Goal: Information Seeking & Learning: Learn about a topic

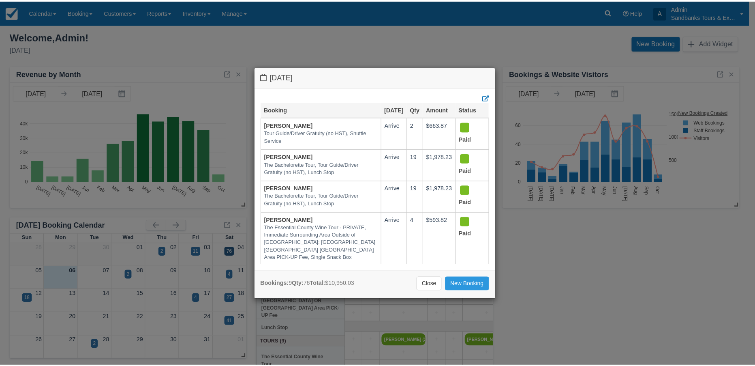
scroll to position [165, 0]
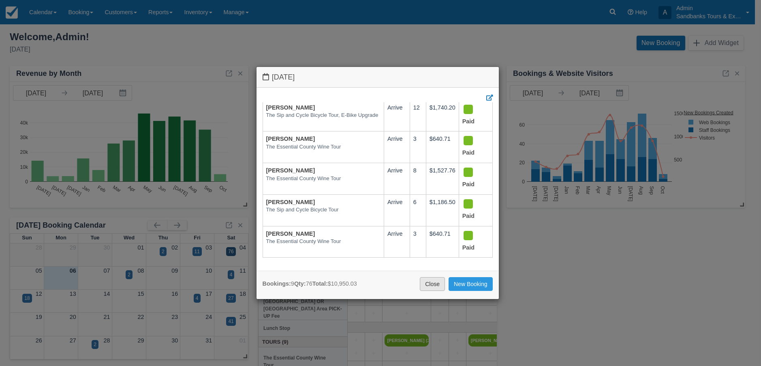
click at [440, 284] on link "Close" at bounding box center [432, 284] width 25 height 14
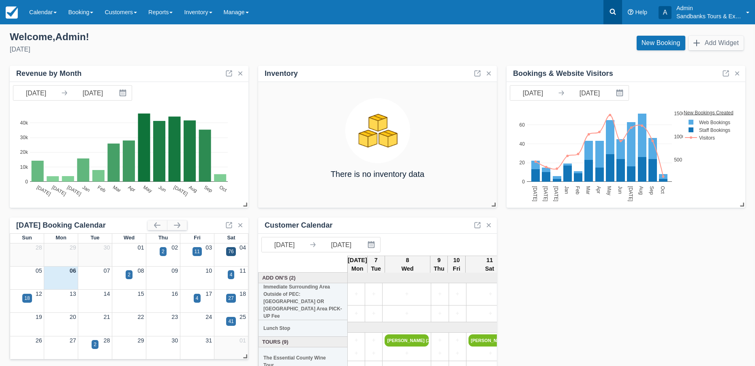
click at [609, 13] on icon at bounding box center [613, 12] width 8 height 8
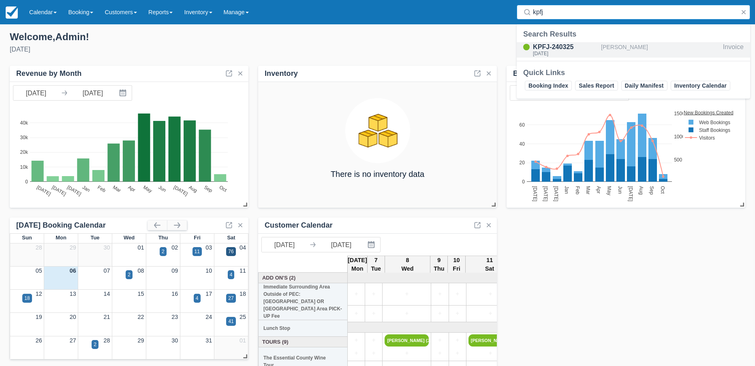
type input "kpfj"
click at [567, 47] on div "KPFJ-240325" at bounding box center [565, 47] width 65 height 10
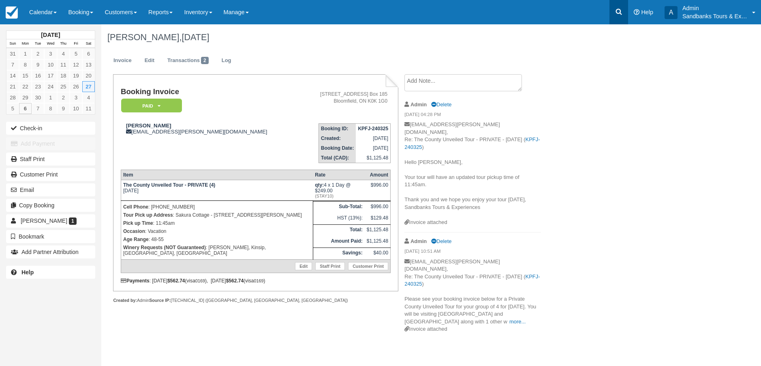
click at [619, 11] on icon at bounding box center [619, 12] width 8 height 8
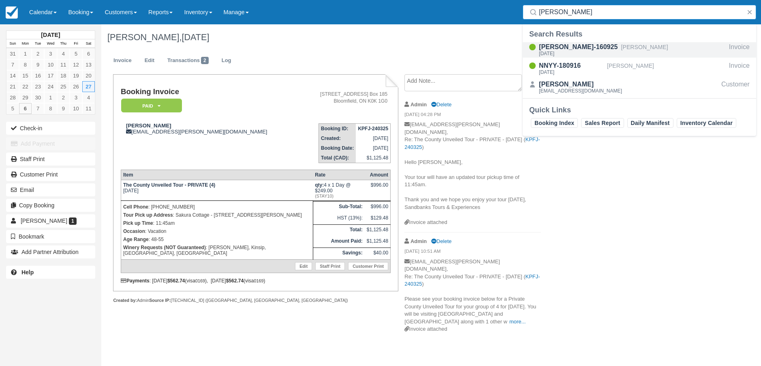
type input "canh"
click at [555, 48] on div "CANH-160925" at bounding box center [578, 47] width 79 height 10
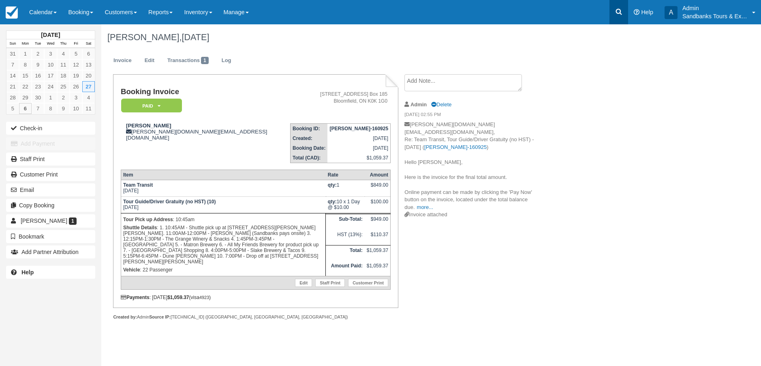
click at [620, 15] on icon at bounding box center [619, 12] width 8 height 8
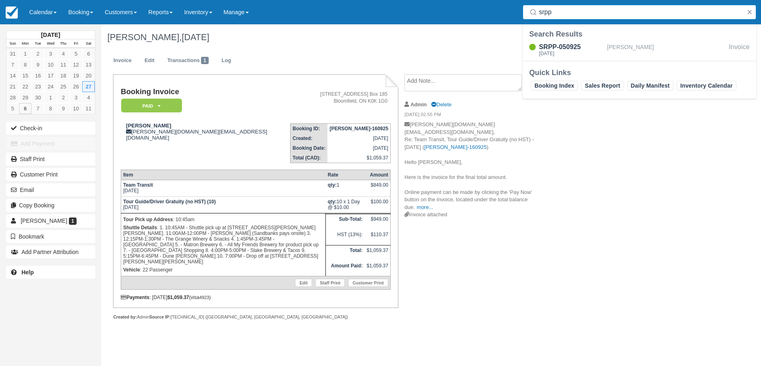
type input "srpp"
click at [561, 40] on div "Search Results SRPP-050925 Sat Sept 27, 2025 Jeff Cooke Invoice" at bounding box center [640, 45] width 234 height 32
click at [562, 47] on div "SRPP-050925" at bounding box center [571, 47] width 65 height 10
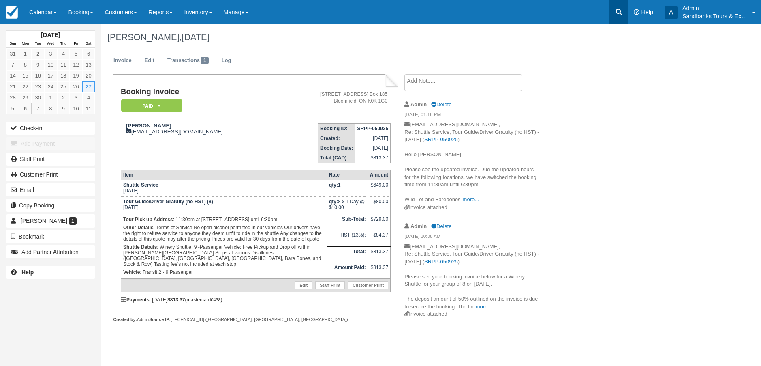
click at [614, 11] on link at bounding box center [619, 12] width 19 height 24
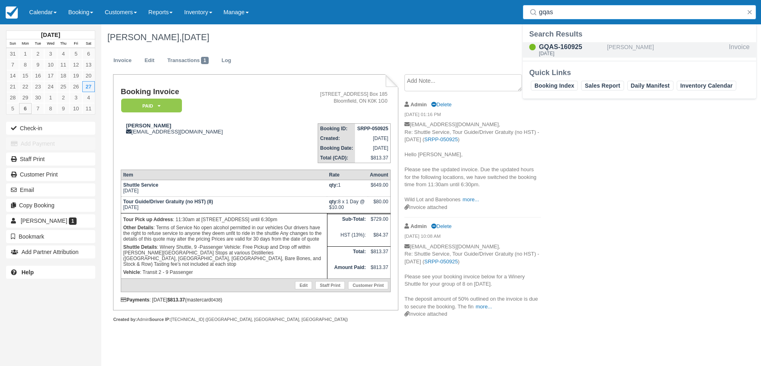
type input "gqas"
click at [564, 48] on div "GQAS-160925" at bounding box center [571, 47] width 65 height 10
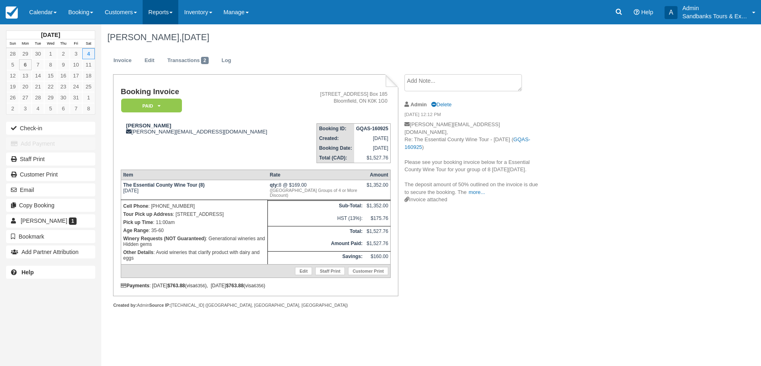
click at [157, 14] on link "Reports" at bounding box center [161, 12] width 36 height 24
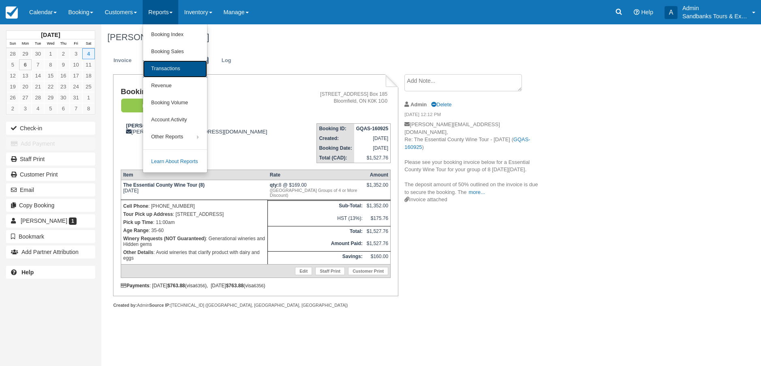
click at [171, 69] on link "Transactions" at bounding box center [175, 68] width 64 height 17
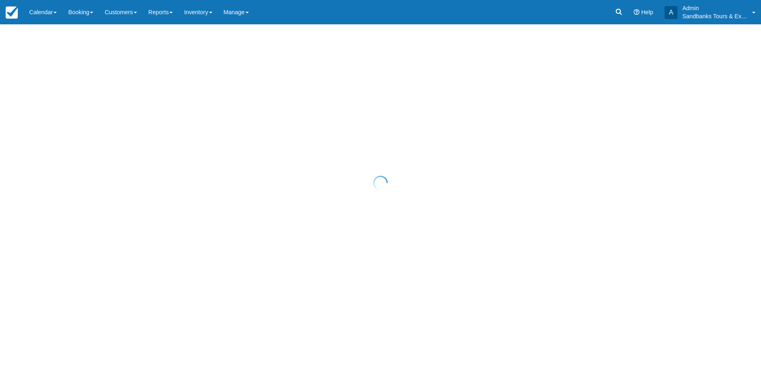
select select "10"
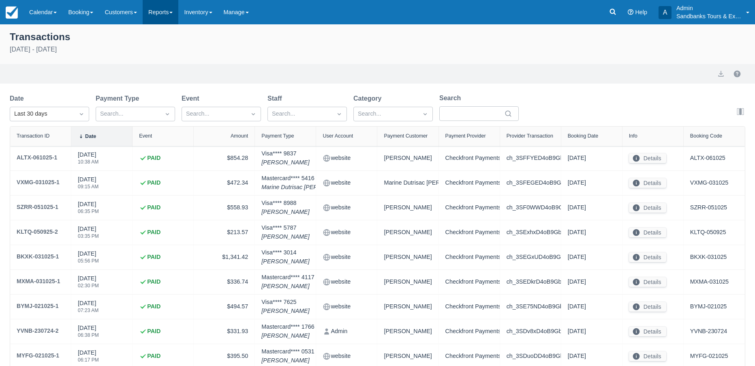
click at [174, 12] on link "Reports" at bounding box center [161, 12] width 36 height 24
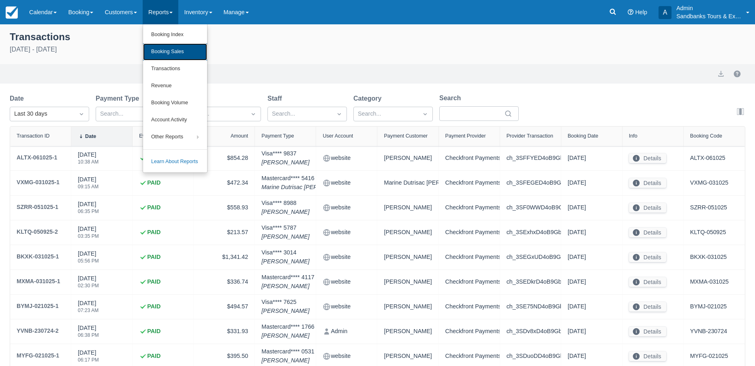
click at [176, 53] on link "Booking Sales" at bounding box center [175, 51] width 64 height 17
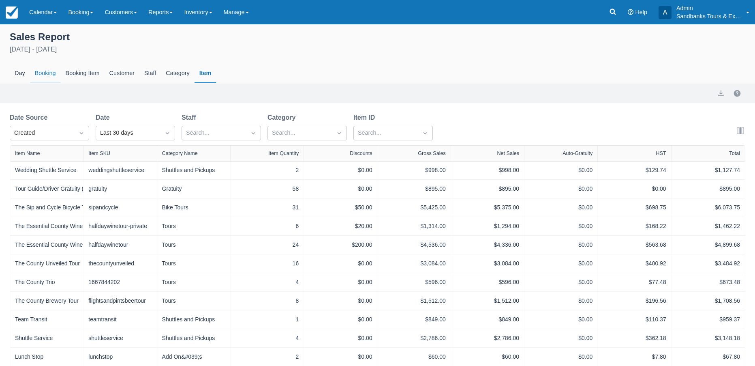
click at [46, 74] on div "Booking" at bounding box center [45, 73] width 31 height 19
select select "20"
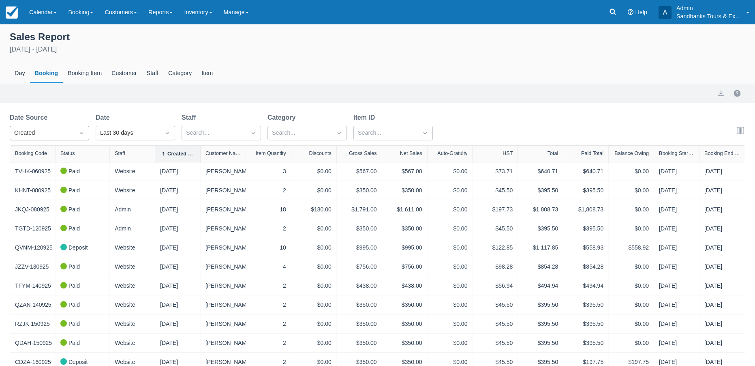
click at [79, 131] on icon "Dropdown icon" at bounding box center [81, 133] width 8 height 8
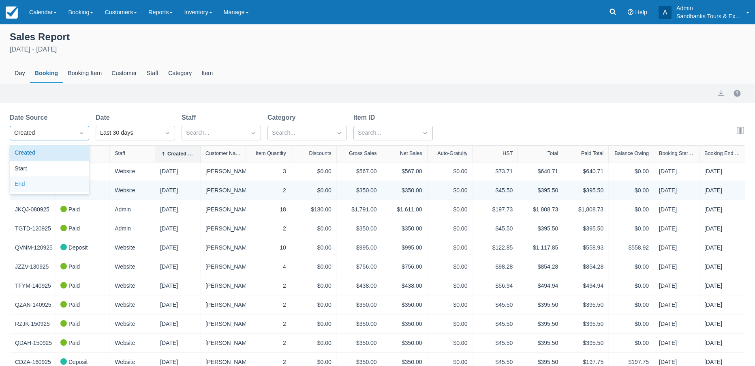
click at [35, 183] on div "End" at bounding box center [49, 184] width 79 height 16
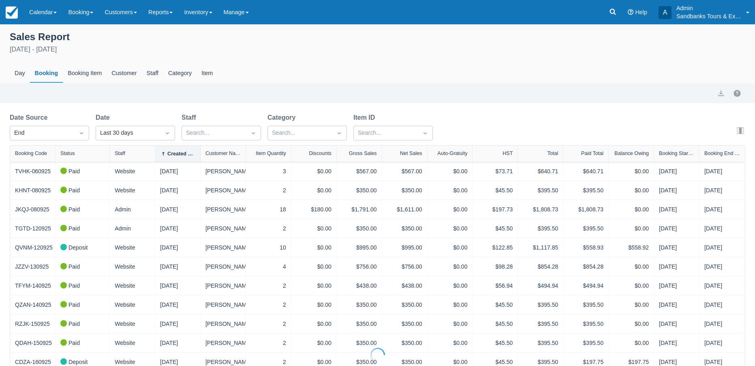
select select "20"
click at [168, 133] on icon "Dropdown icon" at bounding box center [167, 133] width 3 height 2
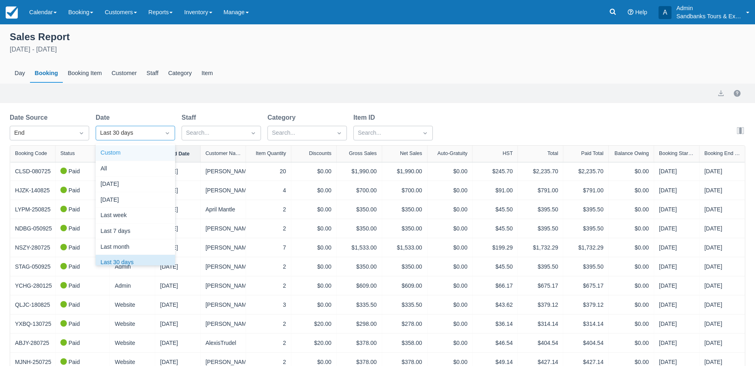
scroll to position [10, 0]
select select "20"
click at [130, 154] on div "Custom" at bounding box center [135, 153] width 79 height 16
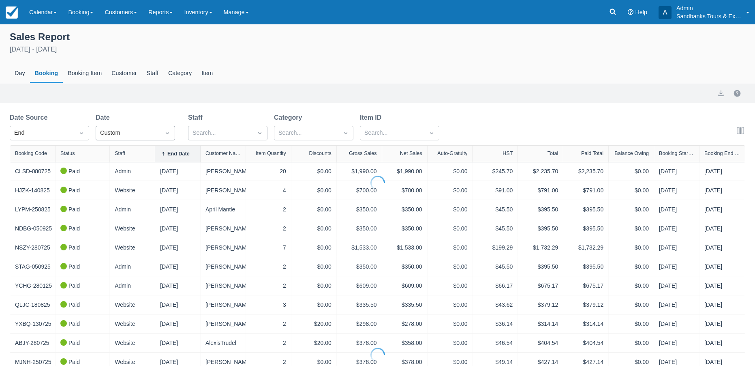
select select "20"
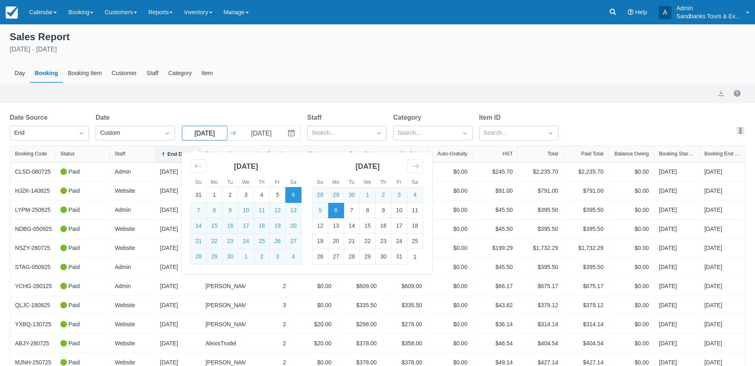
click at [195, 133] on input "09/06/25" at bounding box center [204, 133] width 45 height 15
click at [199, 243] on td "21" at bounding box center [199, 241] width 16 height 15
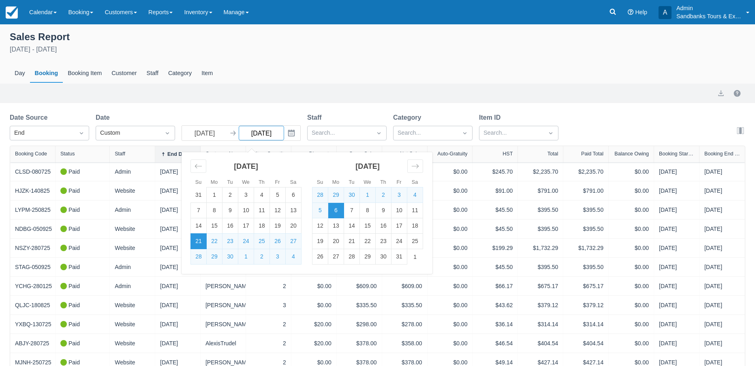
type input "09/21/25"
select select "20"
click at [416, 197] on td "4" at bounding box center [416, 194] width 16 height 15
type input "10/04/25"
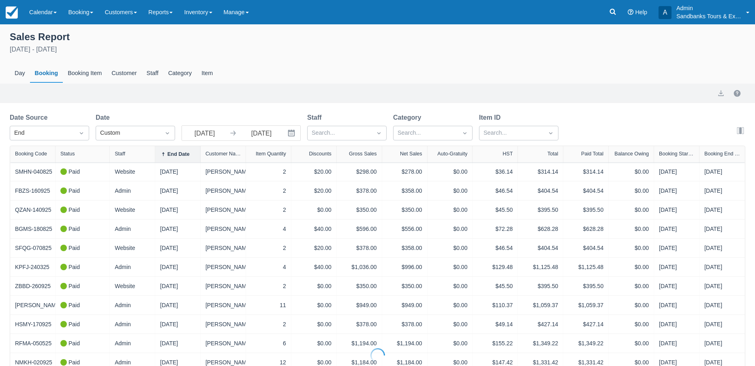
select select "20"
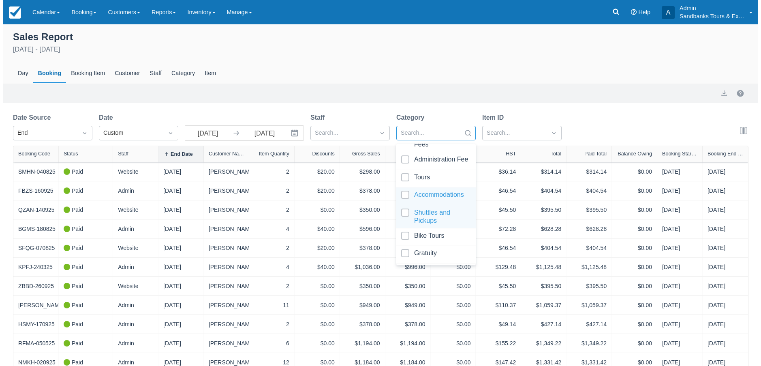
scroll to position [129, 0]
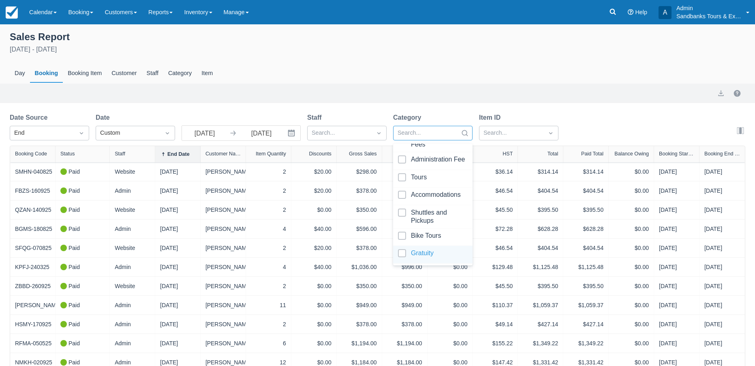
click at [419, 252] on div at bounding box center [433, 254] width 70 height 11
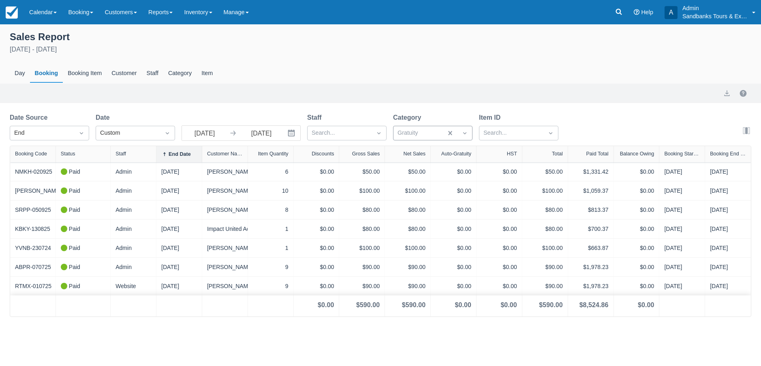
click at [574, 65] on div "Day Booking Booking Item Customer Staff Category Item" at bounding box center [381, 73] width 742 height 19
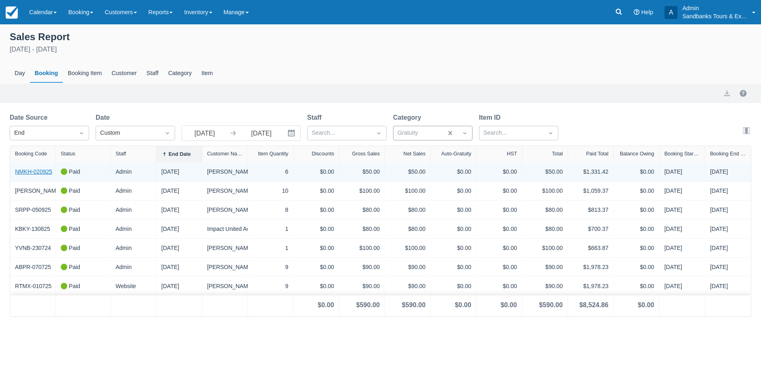
click at [42, 172] on link "NMKH-020925" at bounding box center [33, 171] width 37 height 9
